Goal: Check status

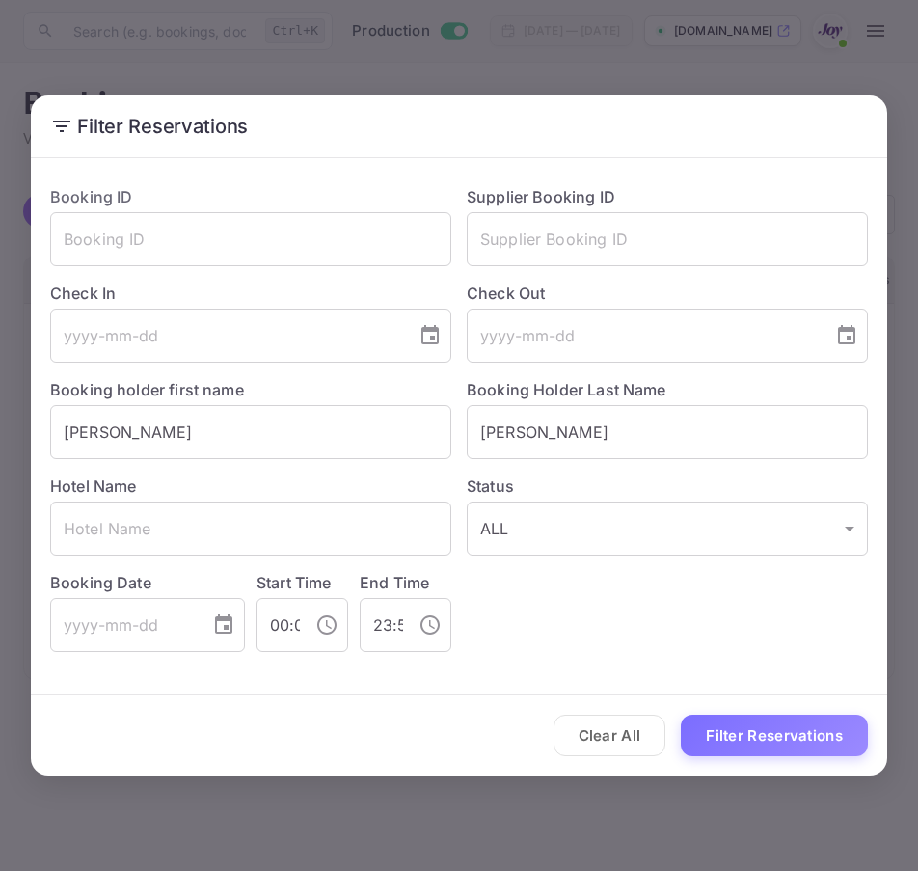
click at [574, 281] on div "Check Out ​" at bounding box center [660, 314] width 417 height 96
click at [574, 234] on input "text" at bounding box center [667, 239] width 401 height 54
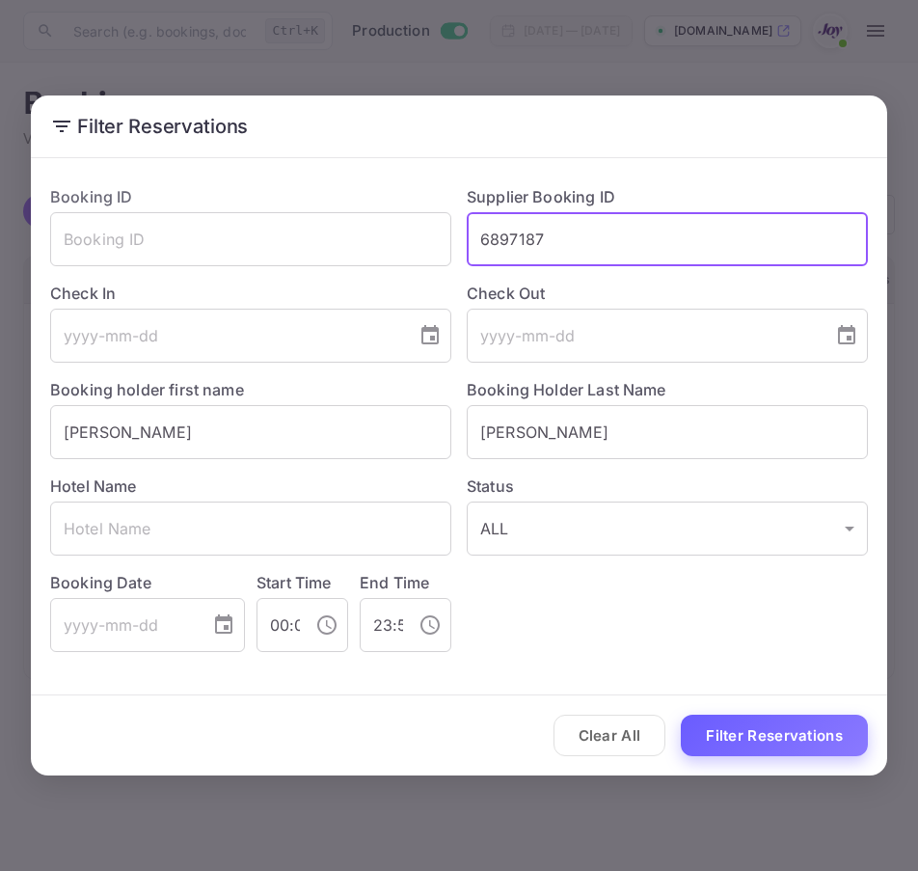
type input "6897187"
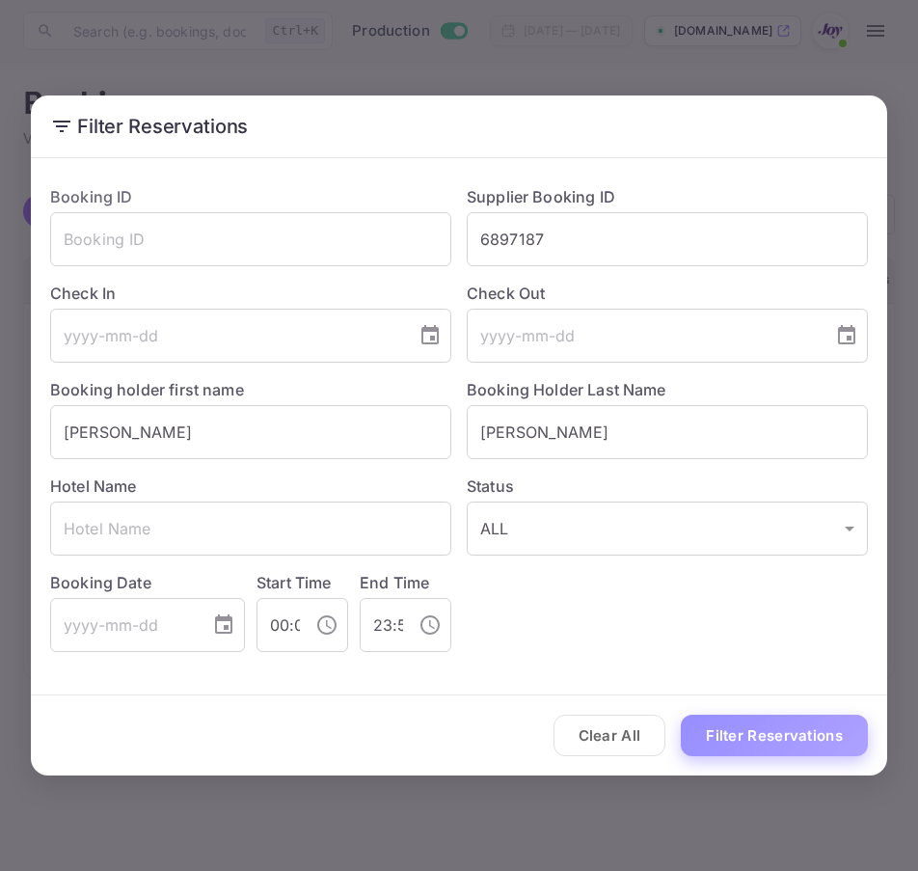
click at [742, 748] on button "Filter Reservations" at bounding box center [774, 735] width 187 height 41
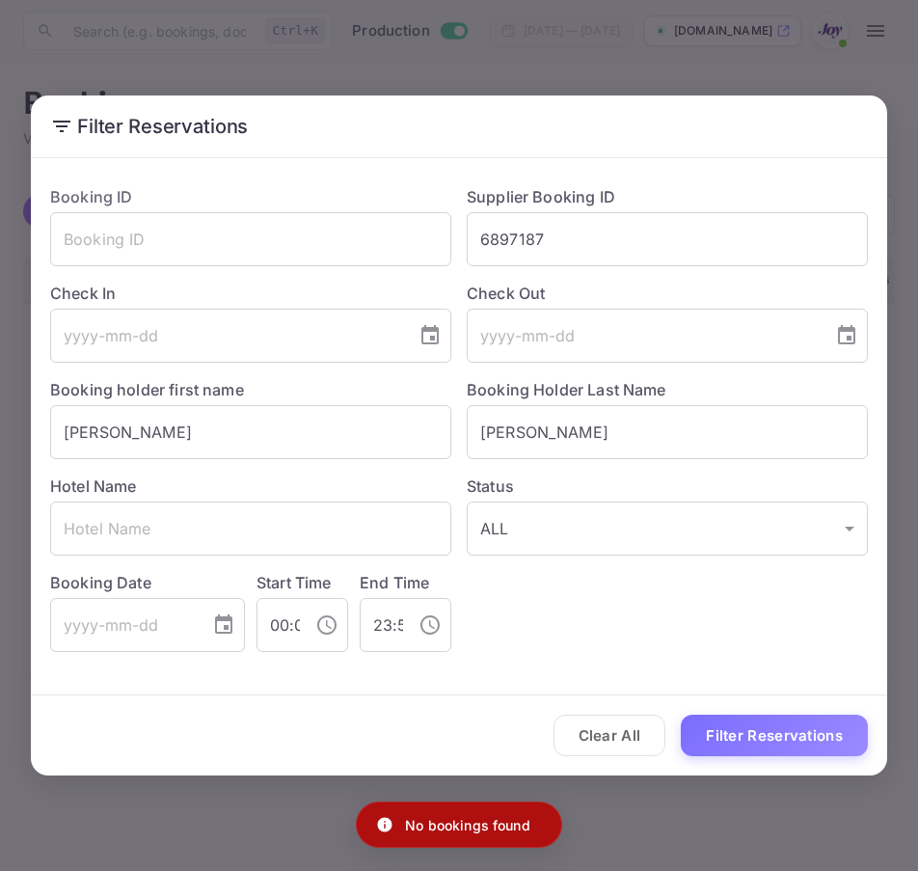
click at [537, 738] on div "Clear All Filter Reservations" at bounding box center [459, 736] width 857 height 80
click at [579, 727] on button "Clear All" at bounding box center [610, 735] width 113 height 41
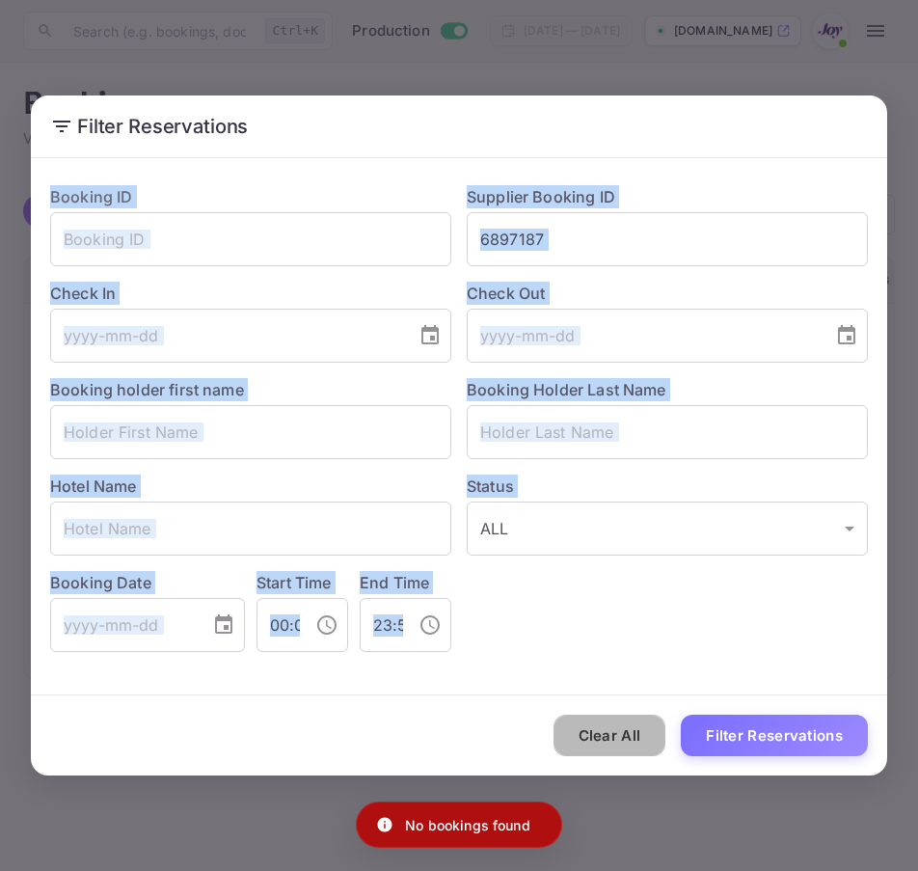
click at [579, 727] on div "Clear All Filter Reservations" at bounding box center [459, 736] width 857 height 80
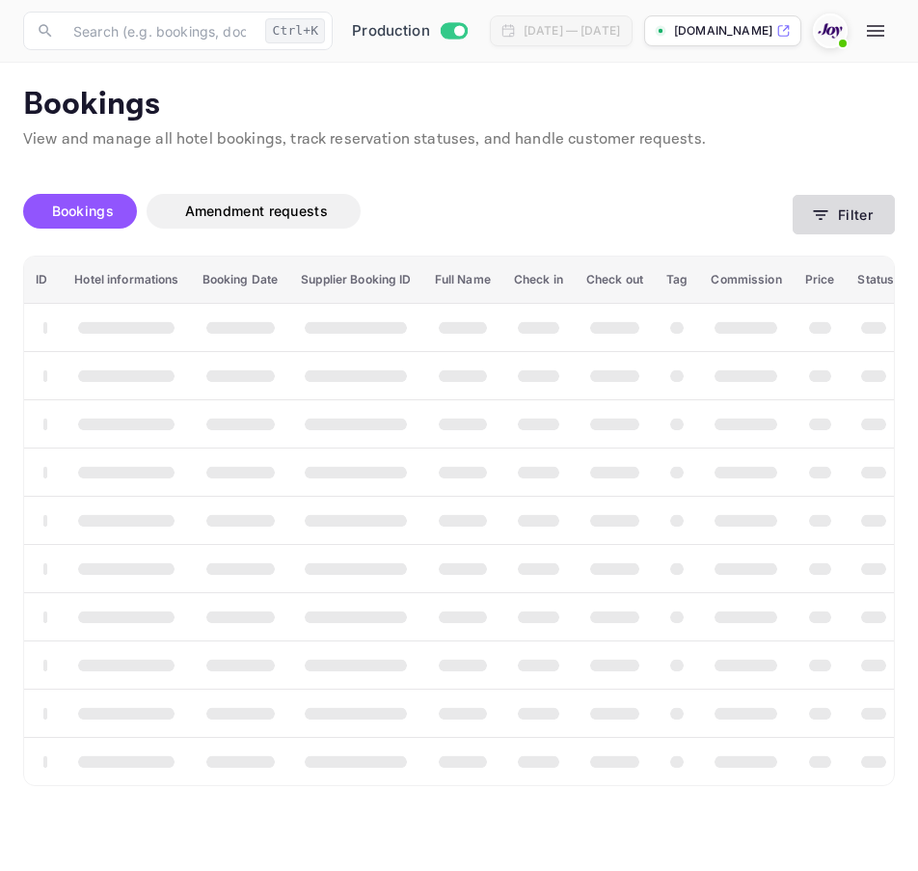
click at [838, 224] on button "Filter" at bounding box center [844, 215] width 102 height 40
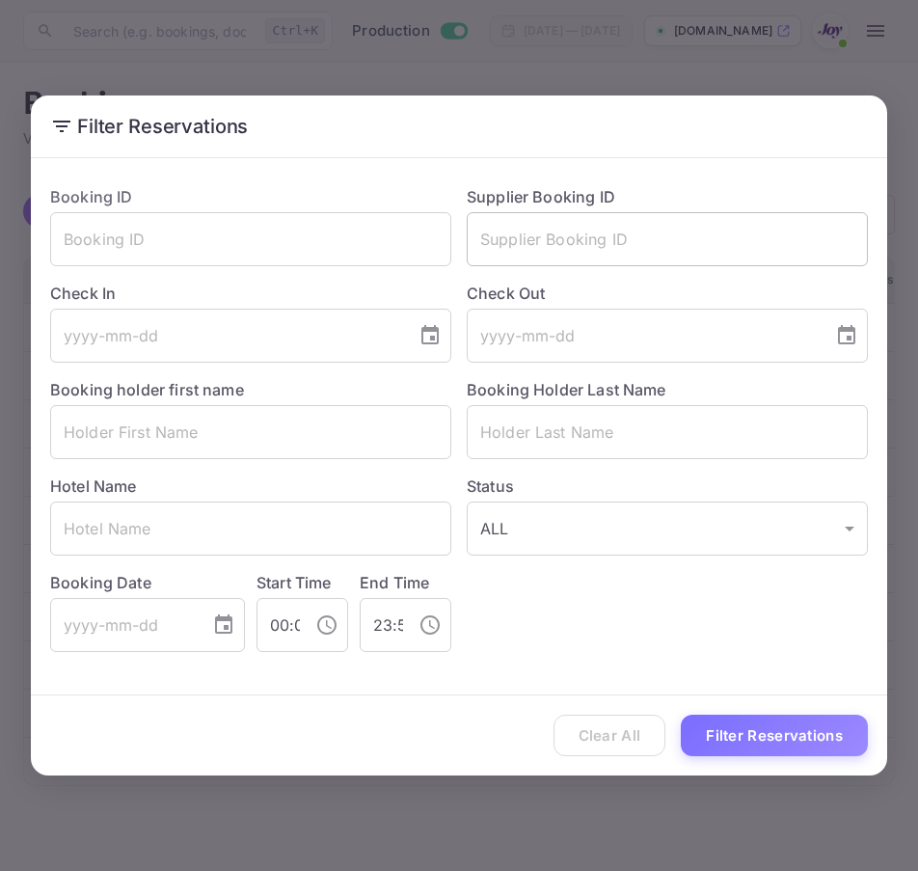
click at [588, 249] on input "text" at bounding box center [667, 239] width 401 height 54
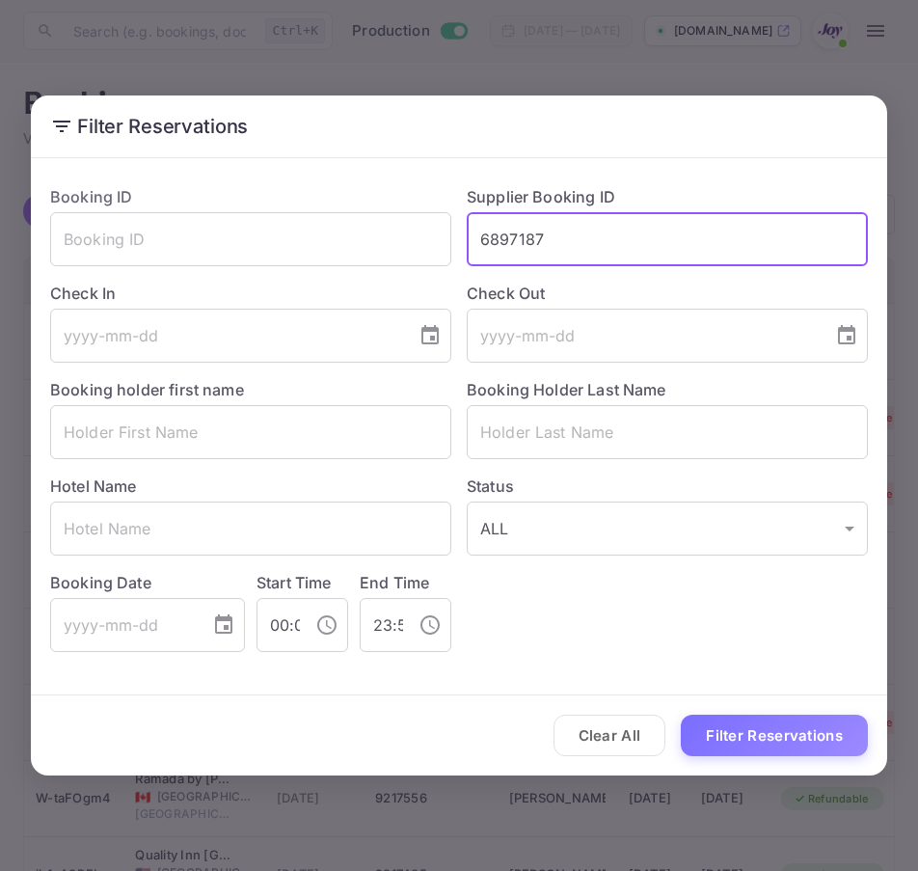
type input "6897187"
click at [681, 715] on button "Filter Reservations" at bounding box center [774, 735] width 187 height 41
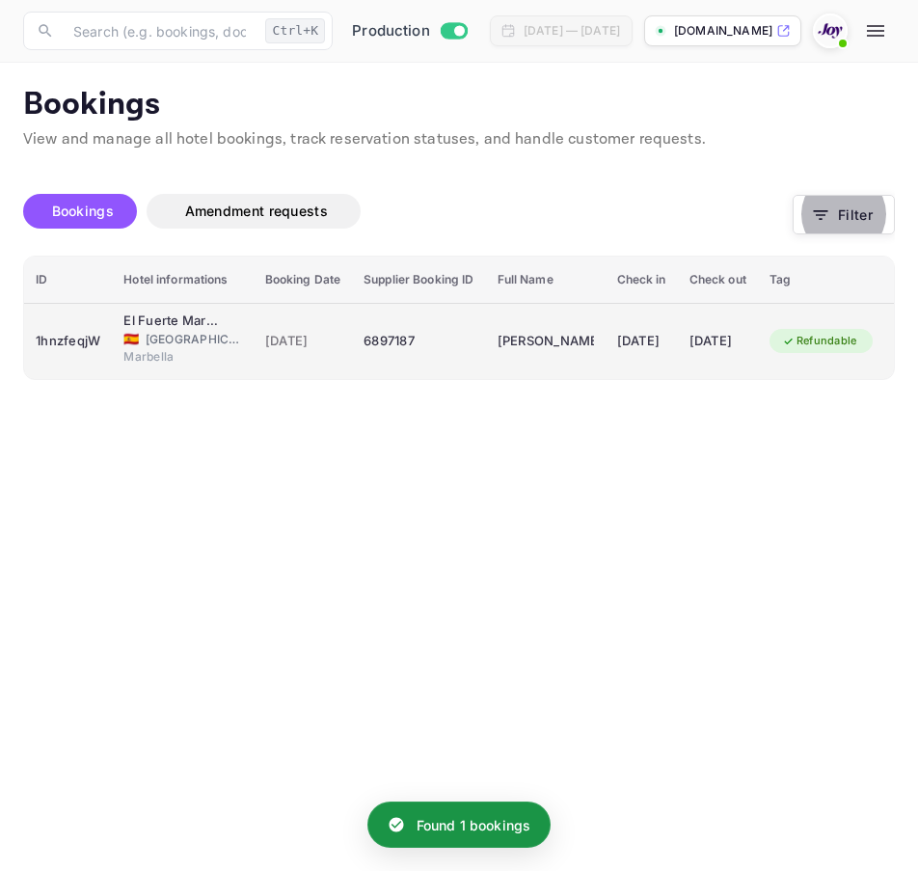
click at [96, 343] on div "1hnzfeqjW" at bounding box center [68, 341] width 65 height 31
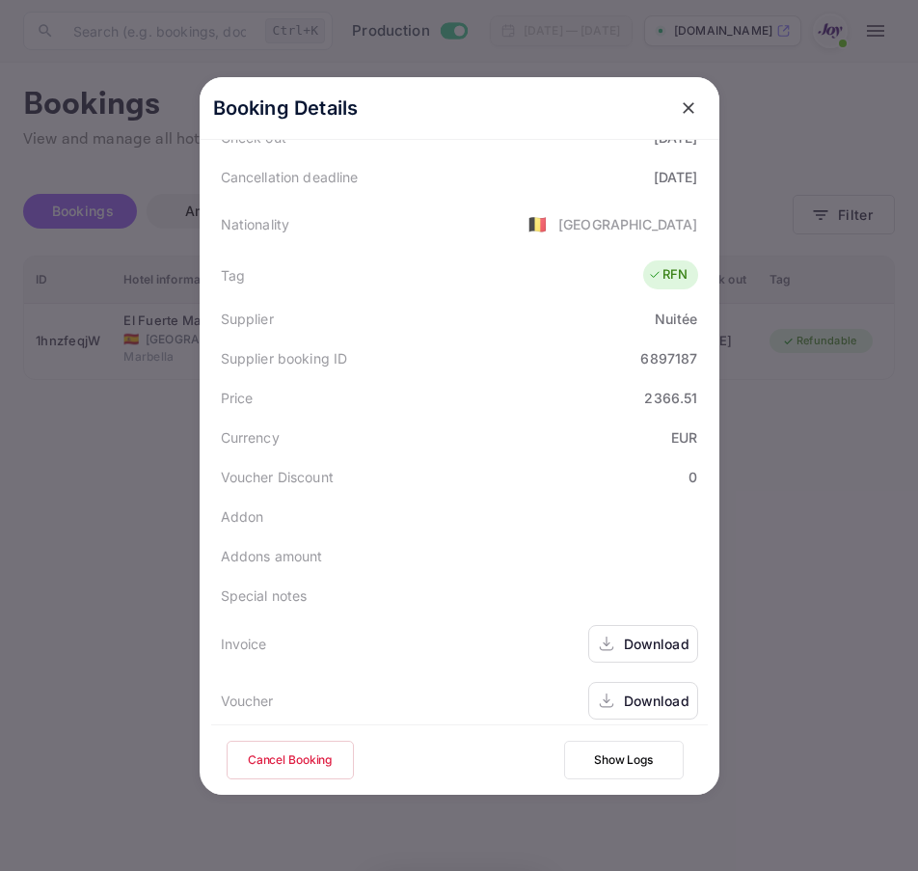
scroll to position [428, 0]
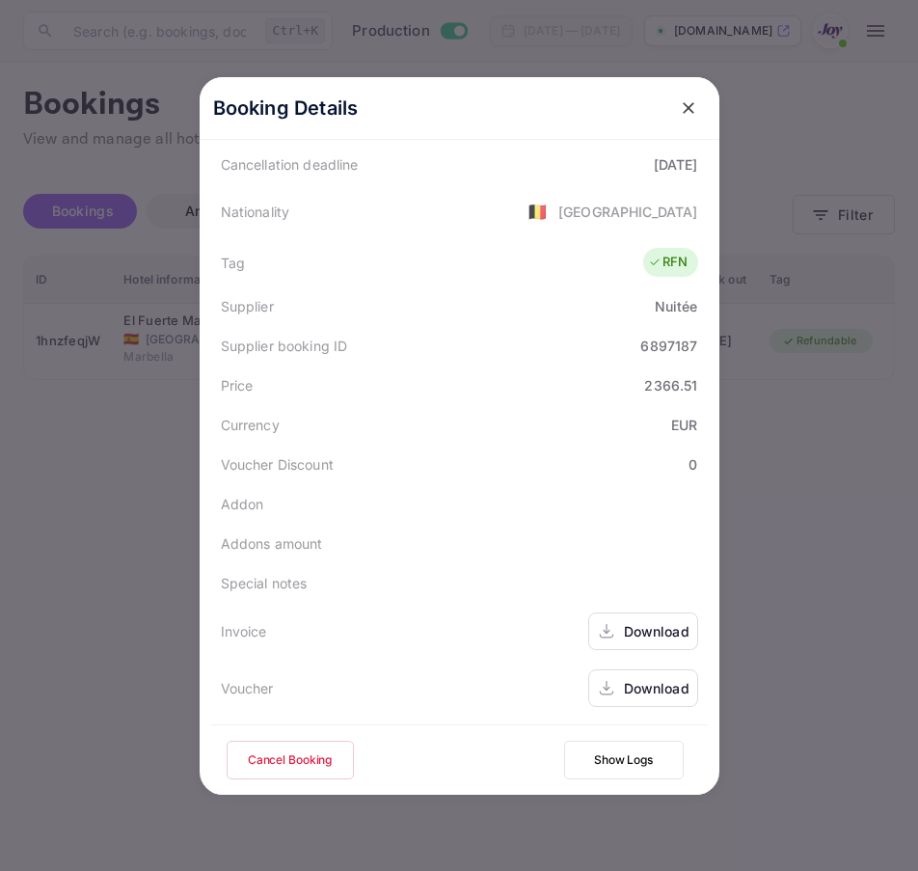
click at [659, 610] on div "Invoice Download" at bounding box center [459, 631] width 497 height 57
click at [654, 630] on div "Download" at bounding box center [657, 631] width 66 height 20
click at [644, 695] on div "Download" at bounding box center [657, 688] width 66 height 20
